Goal: Communication & Community: Answer question/provide support

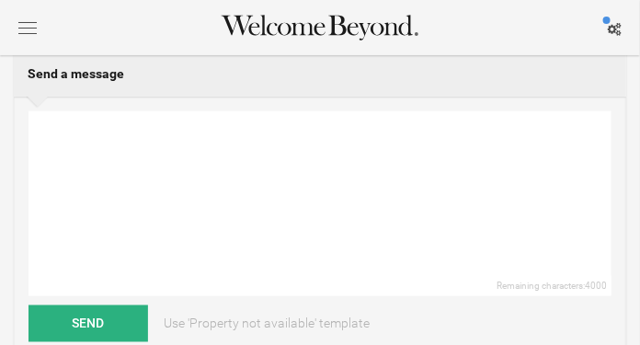
scroll to position [348, 0]
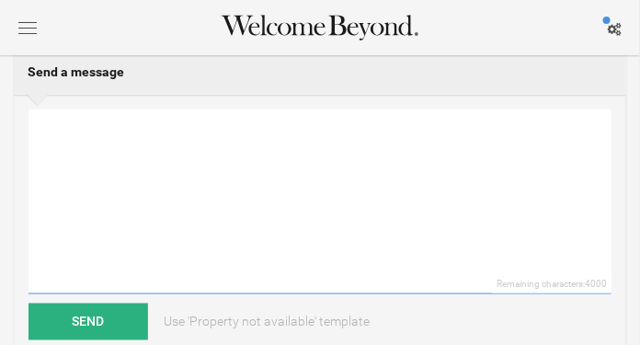
click at [188, 174] on textarea at bounding box center [320, 201] width 583 height 185
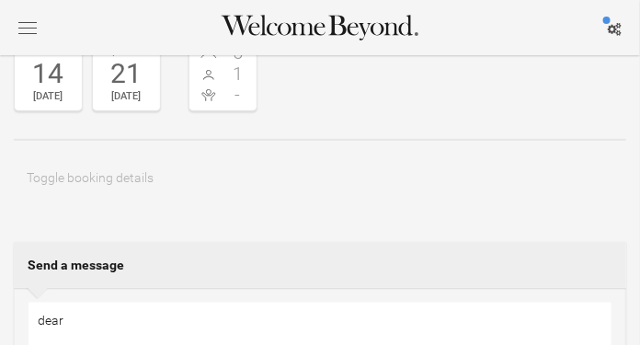
scroll to position [195, 0]
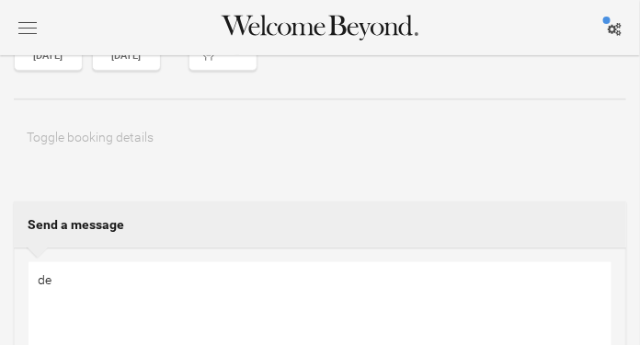
type textarea "d"
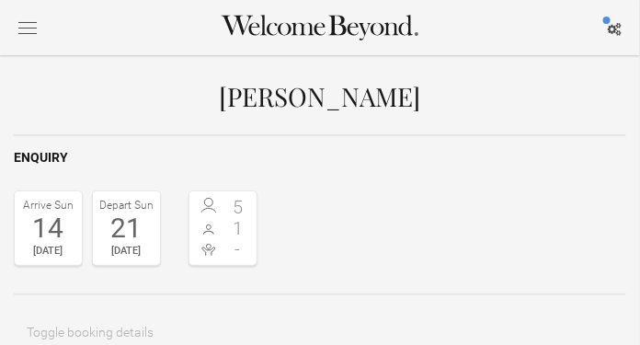
click at [26, 30] on div "button" at bounding box center [27, 28] width 18 height 12
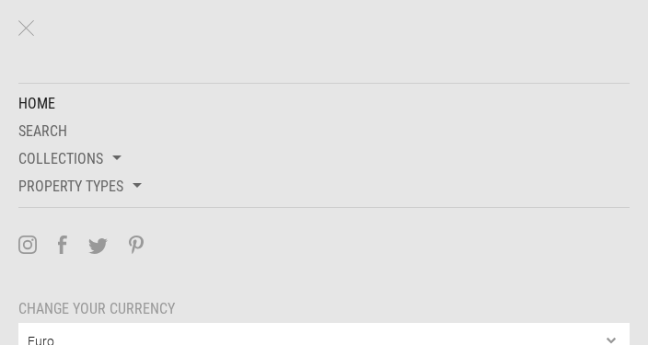
click at [44, 102] on link "Home" at bounding box center [319, 104] width 620 height 28
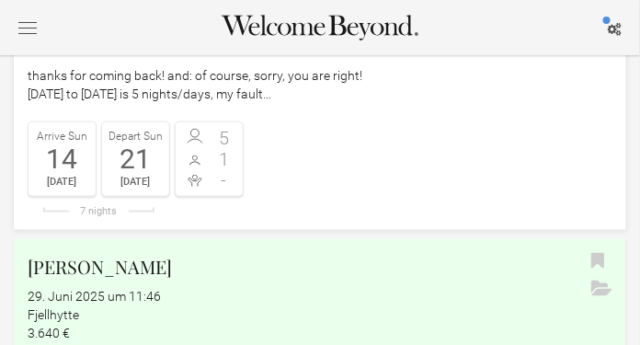
scroll to position [343, 0]
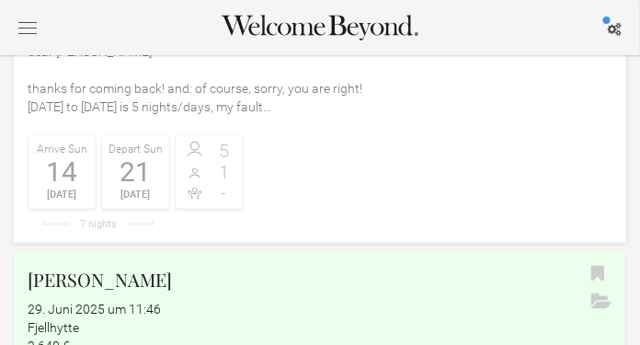
click at [294, 174] on link "[PERSON_NAME] [DATE] um 13:35 Fjellhytte Enquiry dear [PERSON_NAME] thanks for …" at bounding box center [320, 77] width 613 height 332
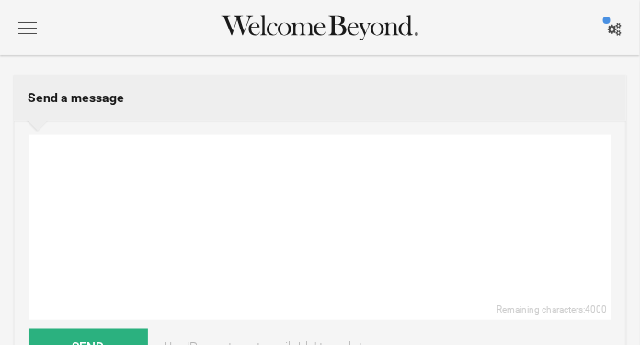
scroll to position [330, 0]
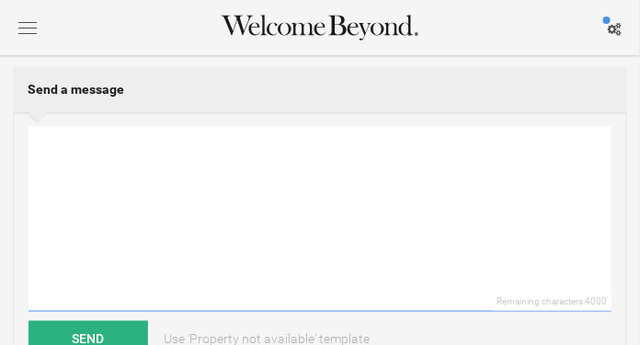
click at [210, 162] on textarea at bounding box center [320, 219] width 583 height 185
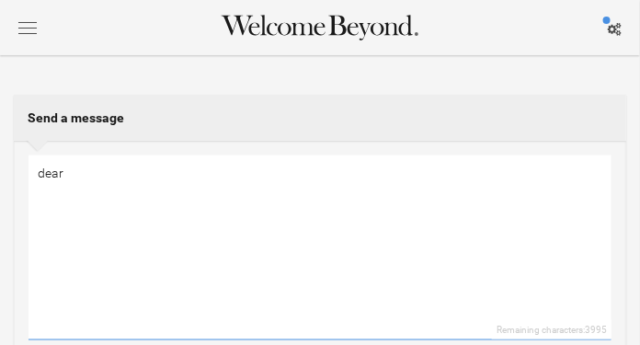
scroll to position [277, 0]
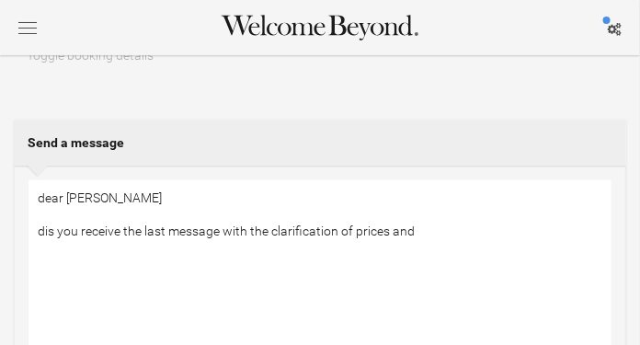
click at [353, 231] on textarea "dear theresa dis you receive the last message with the clarification of prices …" at bounding box center [320, 272] width 583 height 185
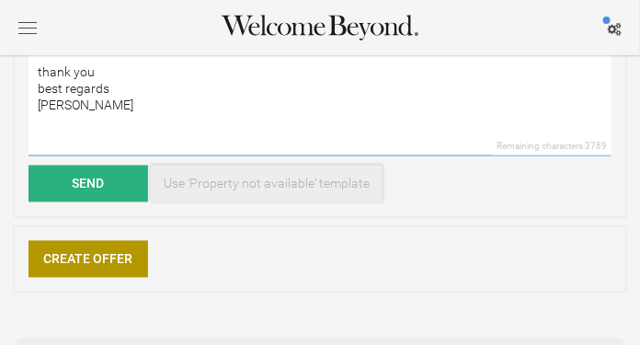
scroll to position [490, 0]
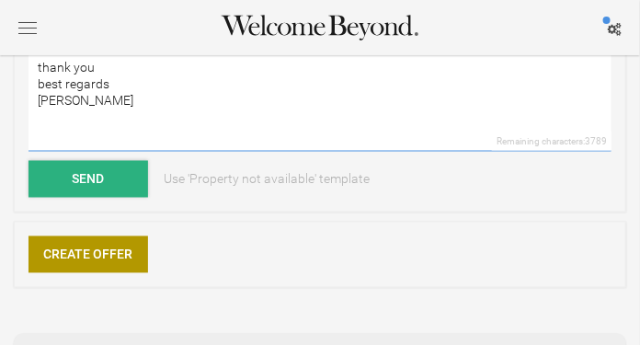
type textarea "dear theresa dis you receive the last message with the clarification of period …"
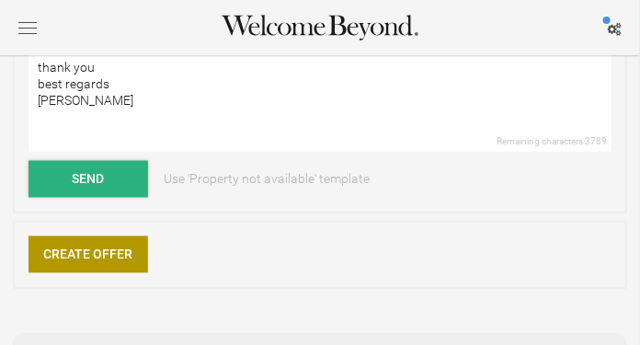
click at [111, 175] on button "Send" at bounding box center [89, 179] width 120 height 37
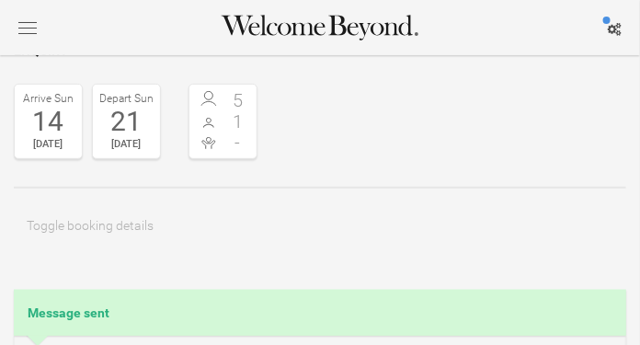
scroll to position [0, 0]
